Goal: Task Accomplishment & Management: Complete application form

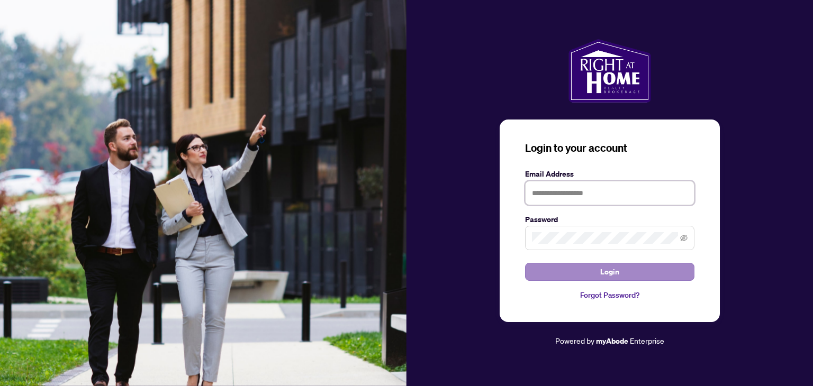
type input "**********"
click at [596, 278] on button "Login" at bounding box center [609, 272] width 169 height 18
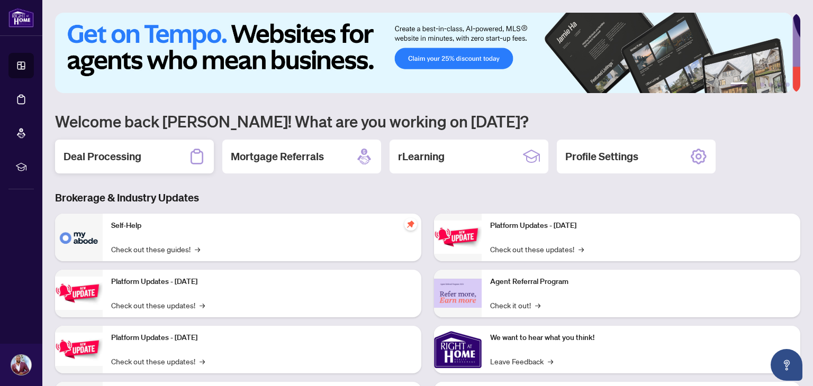
click at [184, 157] on div "Deal Processing" at bounding box center [134, 157] width 159 height 34
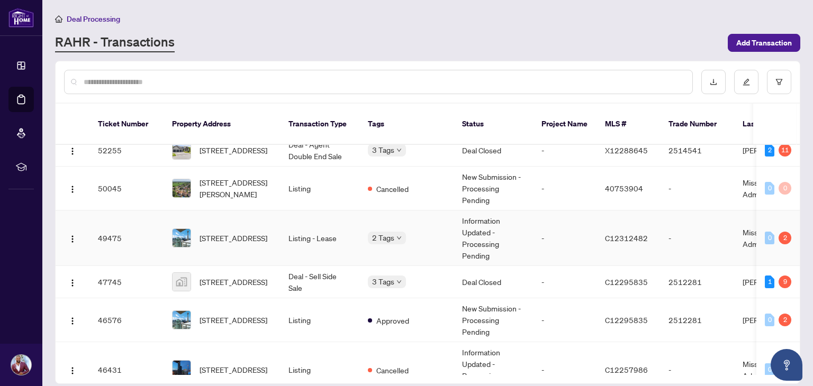
scroll to position [110, 0]
click at [267, 232] on span "[STREET_ADDRESS]" at bounding box center [234, 238] width 68 height 12
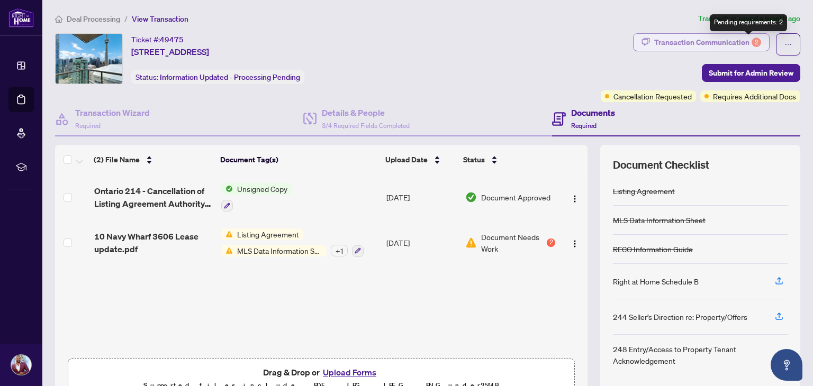
click at [752, 42] on div "2" at bounding box center [757, 43] width 10 height 10
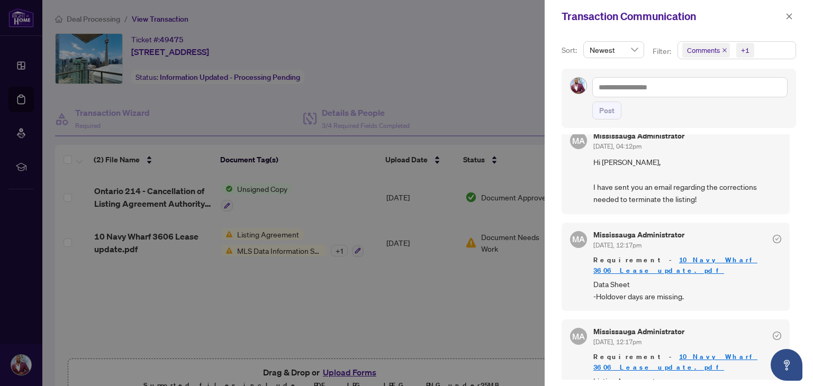
scroll to position [23, 0]
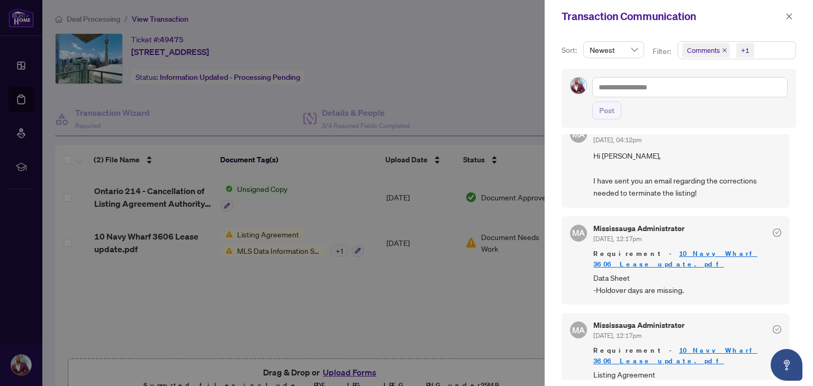
click at [323, 261] on div at bounding box center [406, 193] width 813 height 386
click at [259, 238] on div at bounding box center [406, 193] width 813 height 386
click at [790, 14] on icon "close" at bounding box center [789, 16] width 7 height 7
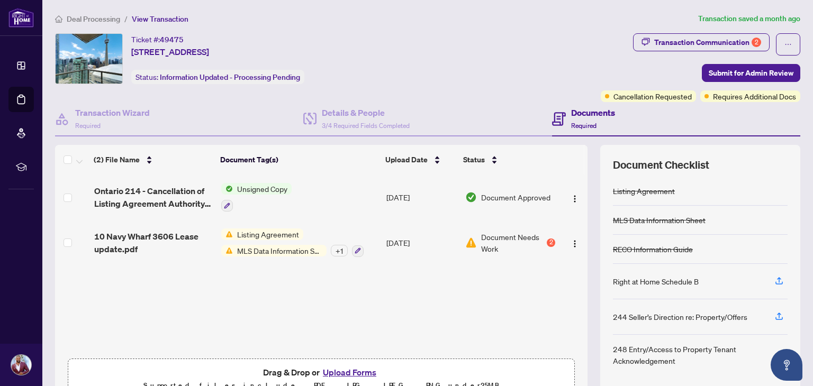
click at [259, 250] on span "MLS Data Information Sheet" at bounding box center [280, 251] width 94 height 12
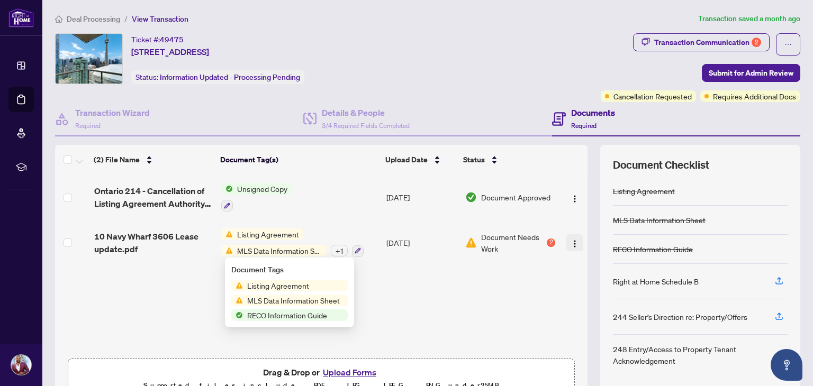
click at [571, 244] on button "button" at bounding box center [574, 242] width 17 height 17
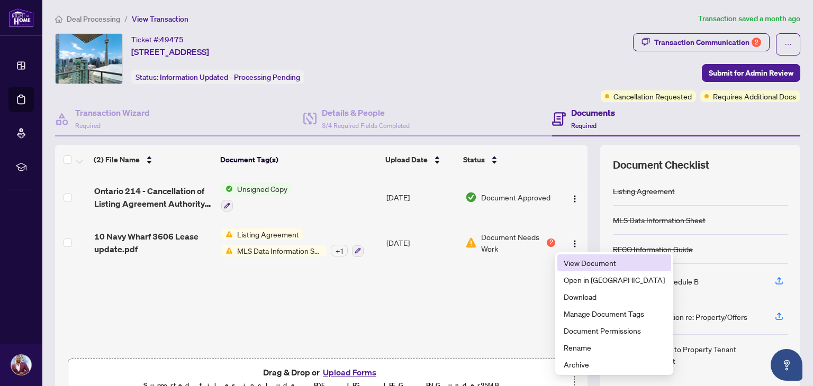
click at [574, 261] on span "View Document" at bounding box center [614, 263] width 101 height 12
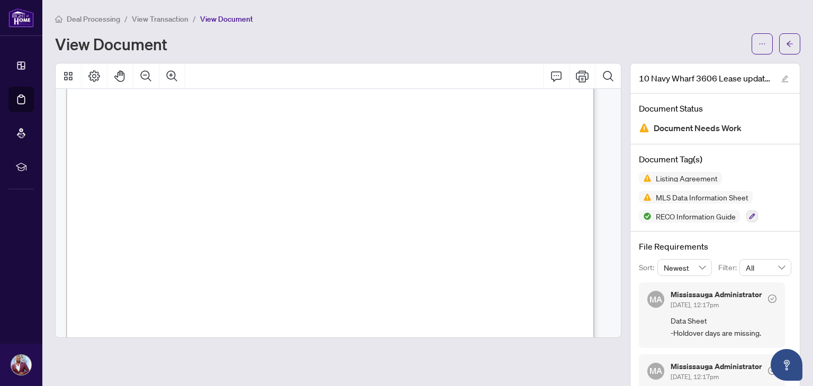
scroll to position [140, 0]
click at [759, 40] on icon "ellipsis" at bounding box center [762, 43] width 7 height 7
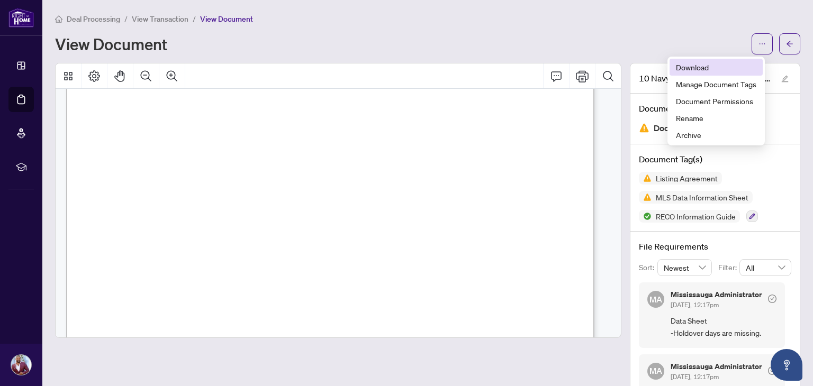
click at [715, 67] on span "Download" at bounding box center [716, 67] width 80 height 12
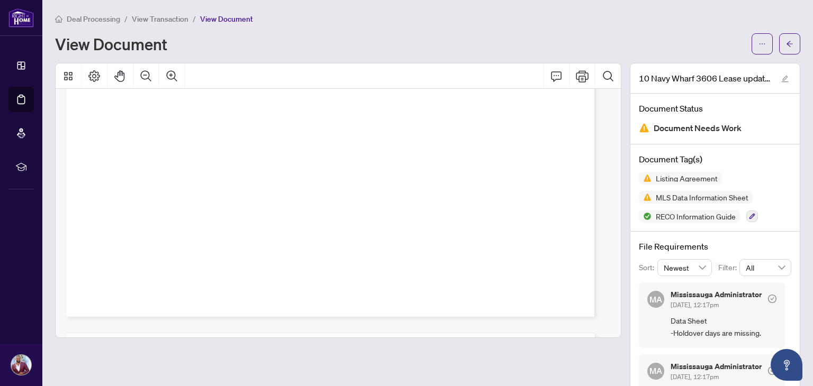
scroll to position [4670, 0]
click at [24, 71] on li "Dashboard" at bounding box center [20, 65] width 25 height 25
click at [786, 37] on span "button" at bounding box center [789, 43] width 7 height 17
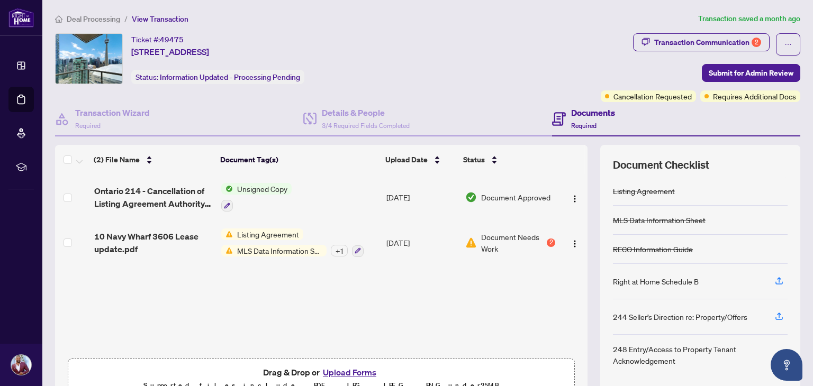
click at [345, 375] on button "Upload Forms" at bounding box center [350, 373] width 60 height 14
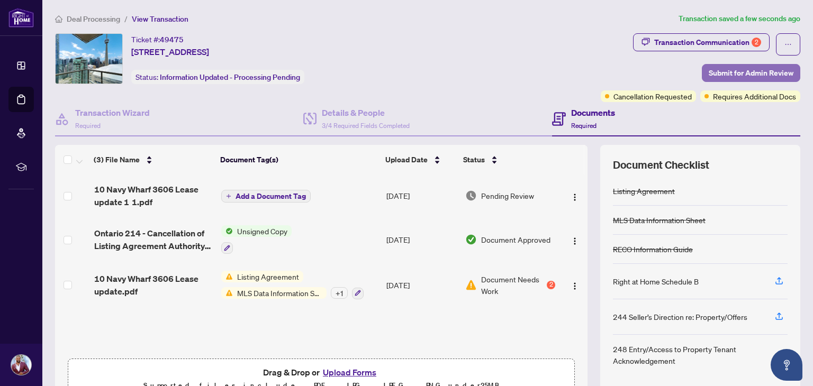
click at [702, 70] on button "Submit for Admin Review" at bounding box center [751, 73] width 98 height 18
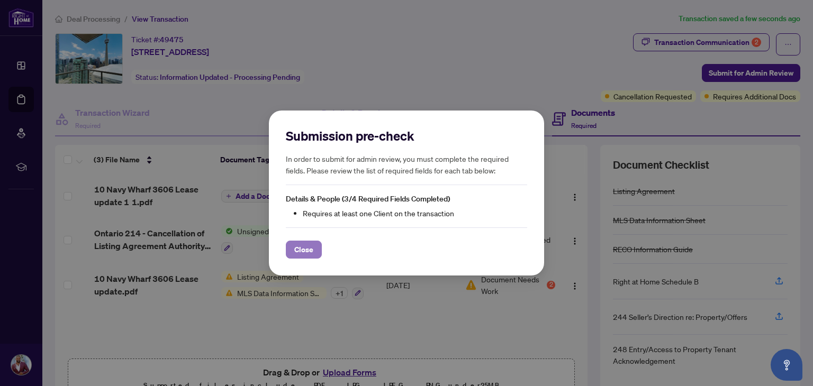
click at [307, 249] on span "Close" at bounding box center [303, 249] width 19 height 17
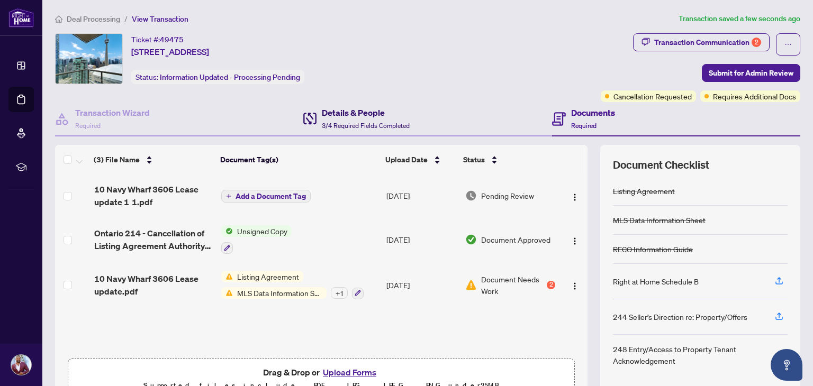
click at [365, 122] on span "3/4 Required Fields Completed" at bounding box center [366, 126] width 88 height 8
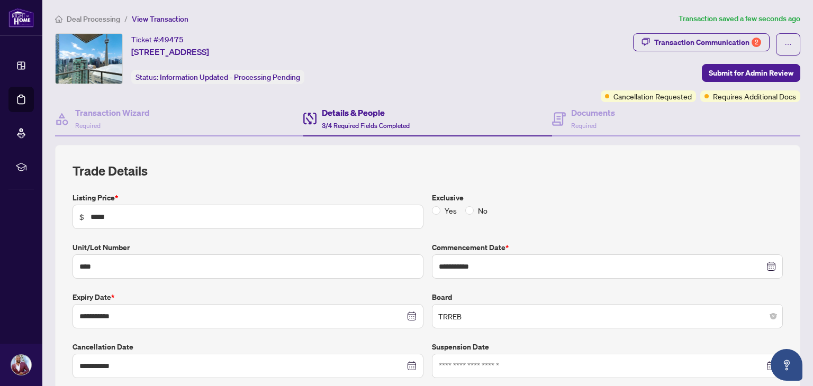
type input "**********"
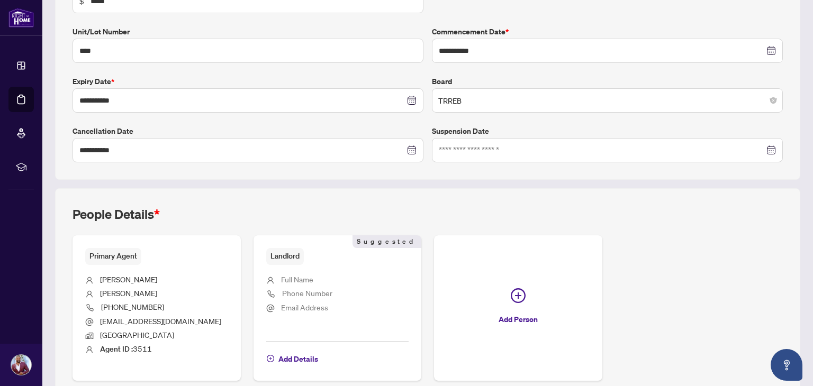
scroll to position [265, 0]
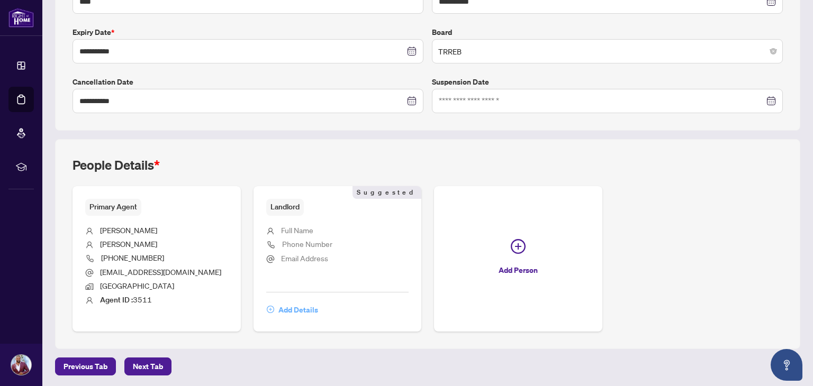
click at [302, 303] on span "Add Details" at bounding box center [298, 310] width 40 height 17
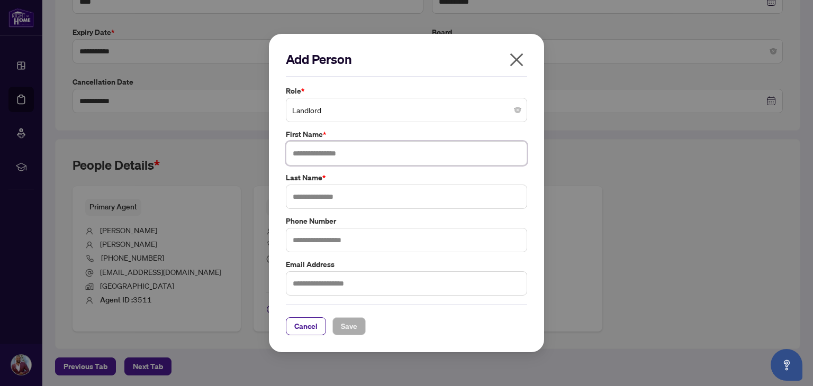
click at [354, 141] on input "text" at bounding box center [406, 153] width 241 height 24
type input "******"
type input "****"
click at [361, 322] on button "Save" at bounding box center [348, 327] width 33 height 18
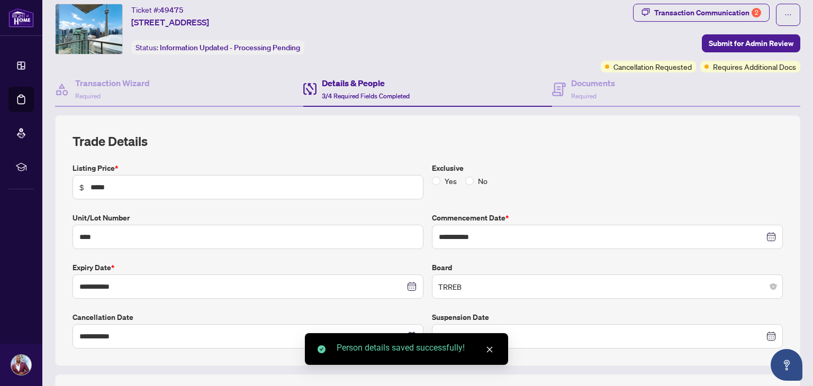
scroll to position [0, 0]
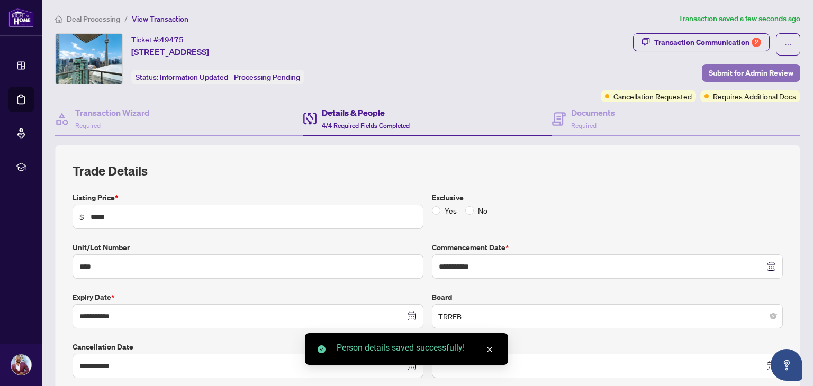
click at [733, 71] on span "Submit for Admin Review" at bounding box center [751, 73] width 85 height 17
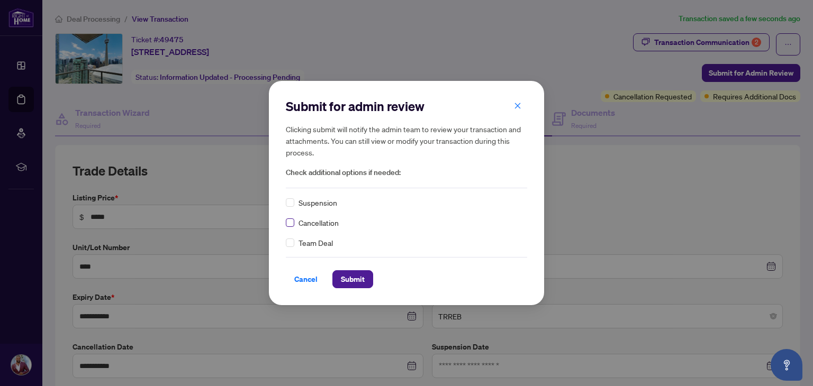
click at [290, 218] on label at bounding box center [290, 223] width 8 height 12
click at [357, 282] on span "Submit" at bounding box center [353, 279] width 24 height 17
